Goal: Task Accomplishment & Management: Use online tool/utility

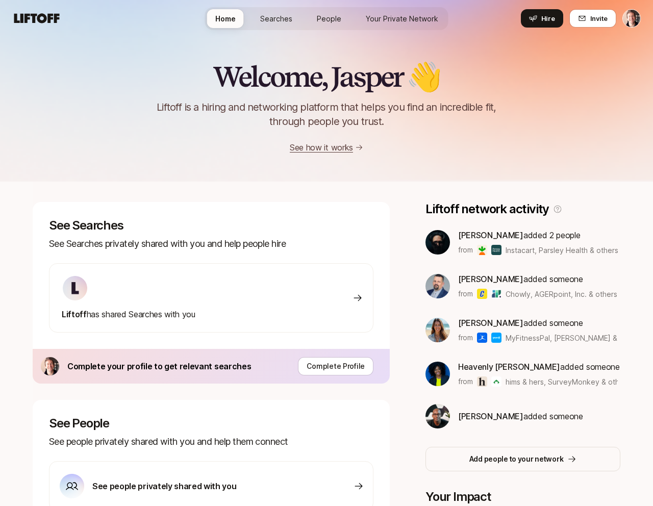
click at [338, 11] on link "People" at bounding box center [329, 18] width 41 height 19
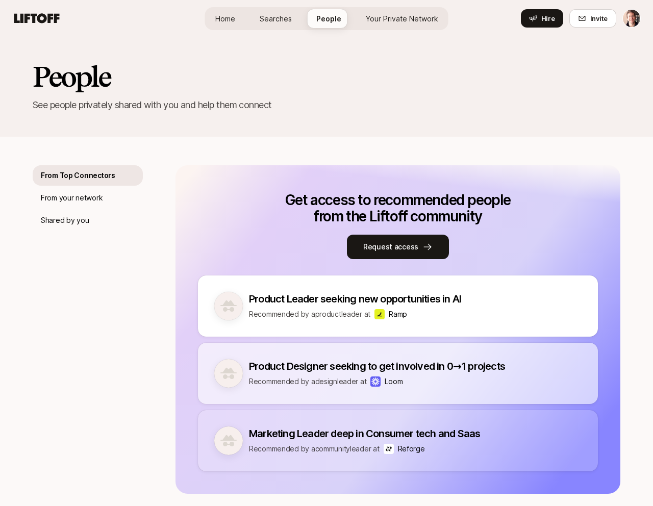
click at [413, 28] on div "Home Searches People Your Private Network Hire" at bounding box center [326, 18] width 243 height 23
click at [406, 22] on span "Your Private Network" at bounding box center [402, 18] width 72 height 11
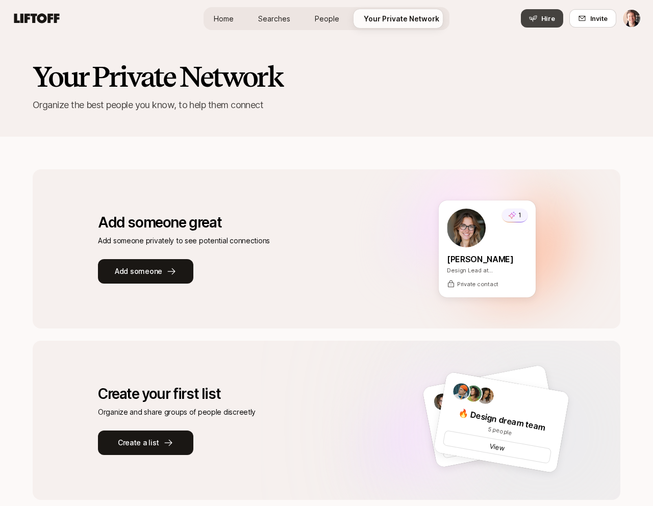
click at [553, 22] on span "Hire" at bounding box center [549, 18] width 14 height 10
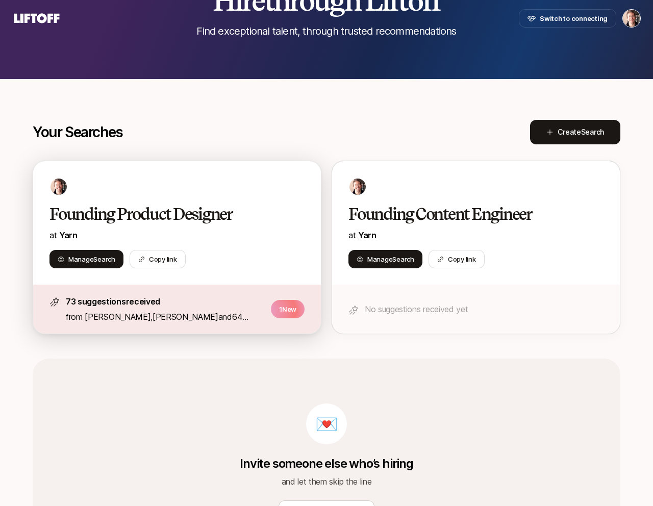
scroll to position [87, 0]
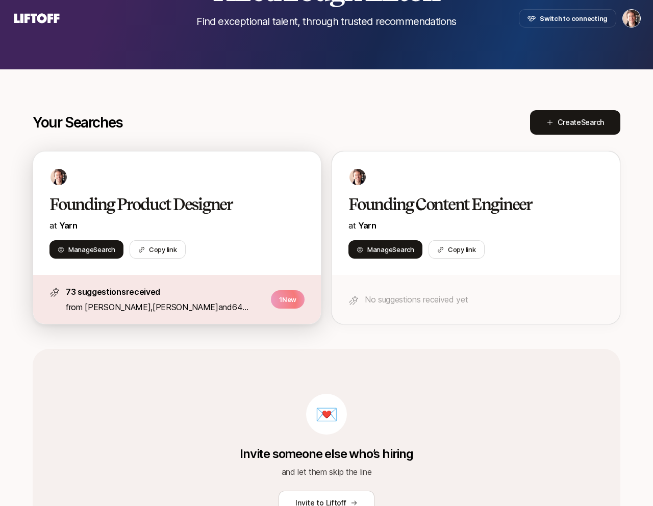
click at [225, 285] on div "73 suggestions received from [PERSON_NAME] , [PERSON_NAME] and 64 others 1 New" at bounding box center [177, 299] width 288 height 49
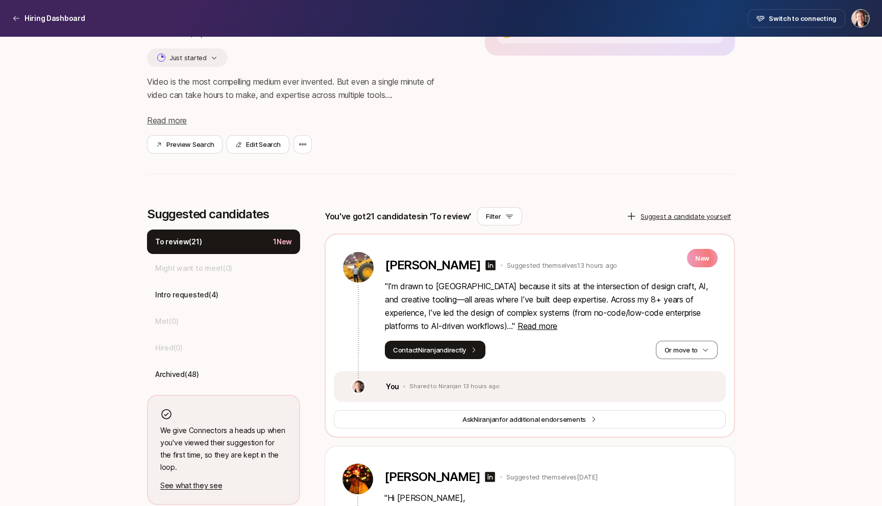
scroll to position [126, 0]
